Goal: Task Accomplishment & Management: Use online tool/utility

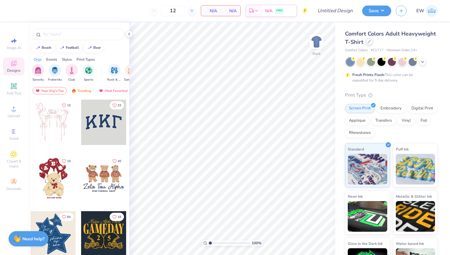
click at [369, 42] on icon at bounding box center [368, 41] width 3 height 3
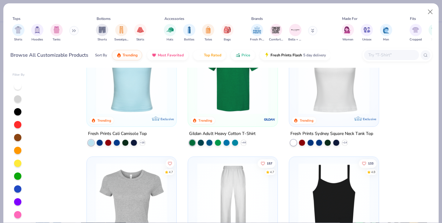
scroll to position [276, 0]
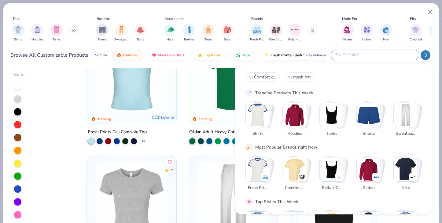
click at [378, 55] on input "text" at bounding box center [375, 54] width 80 height 7
type input "sweatshirt"
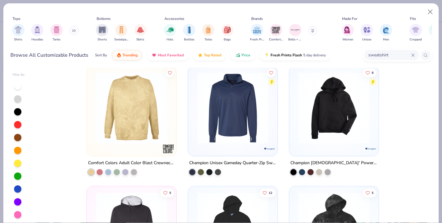
scroll to position [2859, 0]
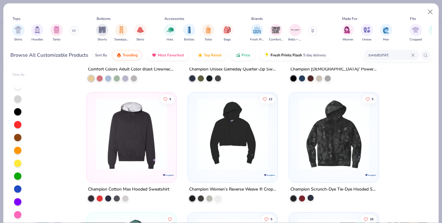
click at [311, 197] on div at bounding box center [311, 198] width 6 height 6
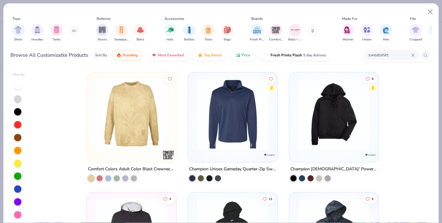
scroll to position [2766, 0]
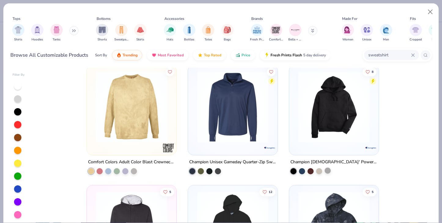
click at [328, 170] on div at bounding box center [328, 170] width 6 height 6
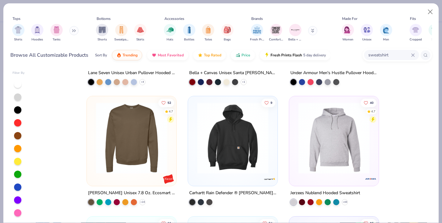
scroll to position [1054, 0]
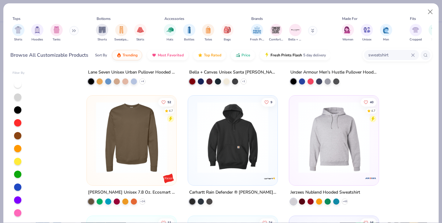
click at [358, 144] on img at bounding box center [334, 137] width 77 height 71
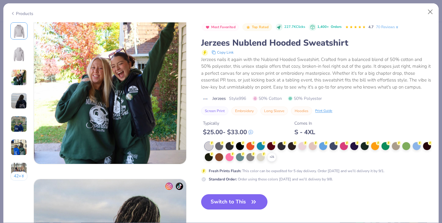
scroll to position [293, 0]
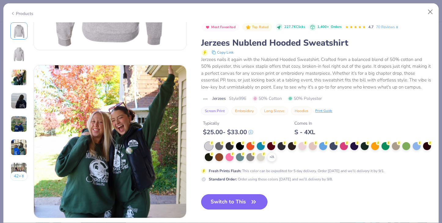
click at [230, 202] on button "Switch to This" at bounding box center [234, 201] width 66 height 15
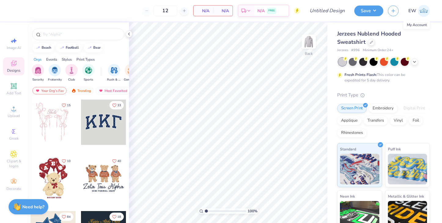
click at [427, 9] on img at bounding box center [424, 11] width 12 height 12
drag, startPoint x: 353, startPoint y: 50, endPoint x: 359, endPoint y: 51, distance: 6.2
click at [359, 51] on span "# 996" at bounding box center [356, 50] width 9 height 5
copy span "996"
click at [373, 42] on icon at bounding box center [371, 41] width 3 height 3
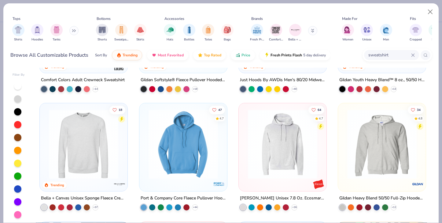
scroll to position [559, 0]
click at [285, 141] on img at bounding box center [283, 143] width 76 height 69
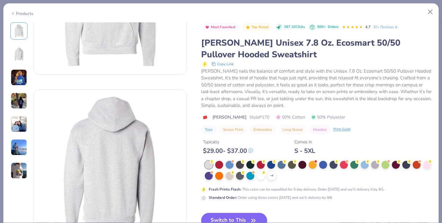
scroll to position [106, 0]
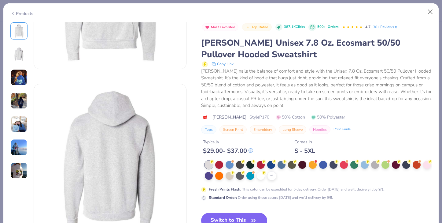
click at [24, 74] on img at bounding box center [19, 77] width 17 height 17
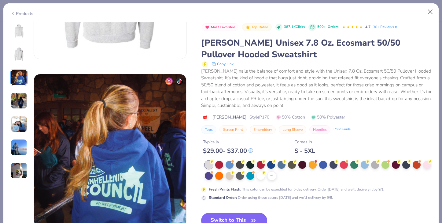
scroll to position [335, 0]
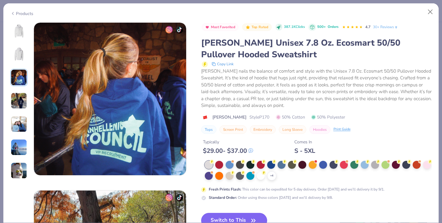
click at [20, 89] on div at bounding box center [18, 100] width 17 height 157
click at [21, 102] on img at bounding box center [19, 100] width 17 height 17
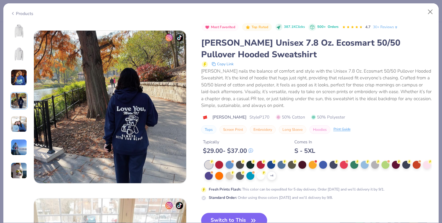
scroll to position [503, 0]
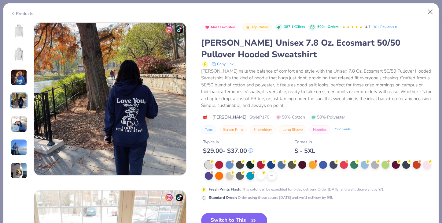
click at [17, 121] on img at bounding box center [19, 124] width 17 height 17
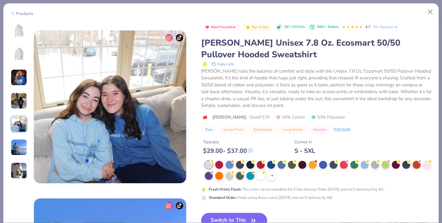
scroll to position [671, 0]
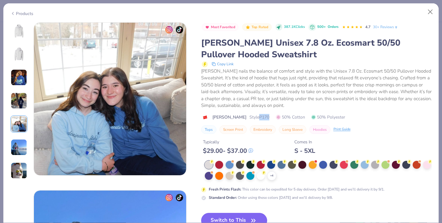
drag, startPoint x: 239, startPoint y: 117, endPoint x: 251, endPoint y: 117, distance: 11.6
click at [251, 117] on div "[PERSON_NAME] Style P170 50% Cotton 50% Polyester" at bounding box center [316, 117] width 231 height 6
copy span "P170"
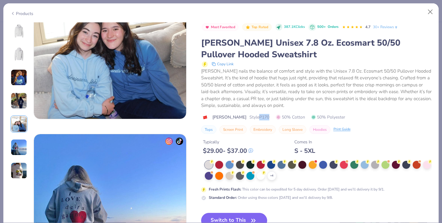
scroll to position [745, 0]
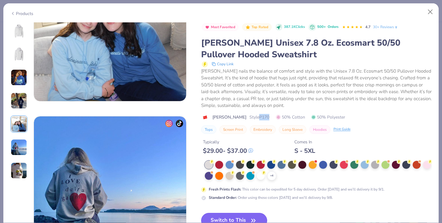
click at [233, 218] on button "Switch to This" at bounding box center [234, 220] width 66 height 15
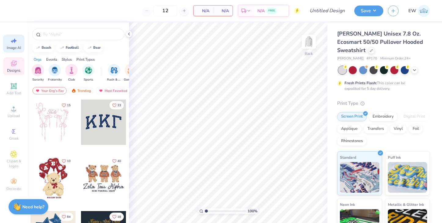
click at [14, 39] on icon at bounding box center [15, 41] width 4 height 5
select select "4"
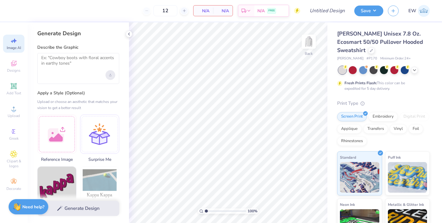
click at [113, 74] on div "Upload image" at bounding box center [111, 75] width 10 height 10
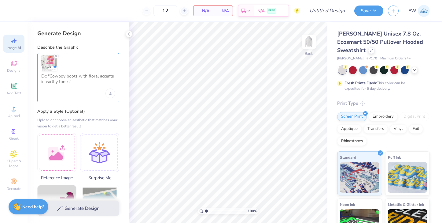
click at [72, 77] on textarea at bounding box center [78, 80] width 74 height 15
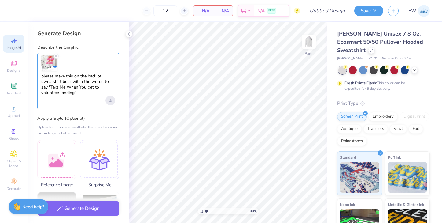
type textarea "please make this on the back of sweatshirt but switch the words to say "Text Me…"
click at [112, 100] on div "Upload image" at bounding box center [111, 100] width 10 height 10
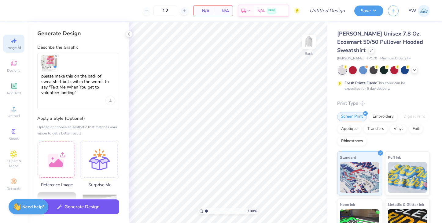
click at [79, 206] on button "Generate Design" at bounding box center [78, 206] width 82 height 15
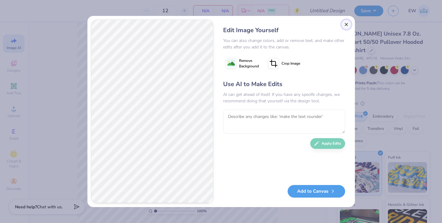
click at [347, 27] on button "Close" at bounding box center [347, 25] width 10 height 10
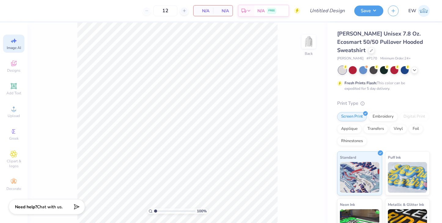
scroll to position [0, 14]
